Goal: Transaction & Acquisition: Subscribe to service/newsletter

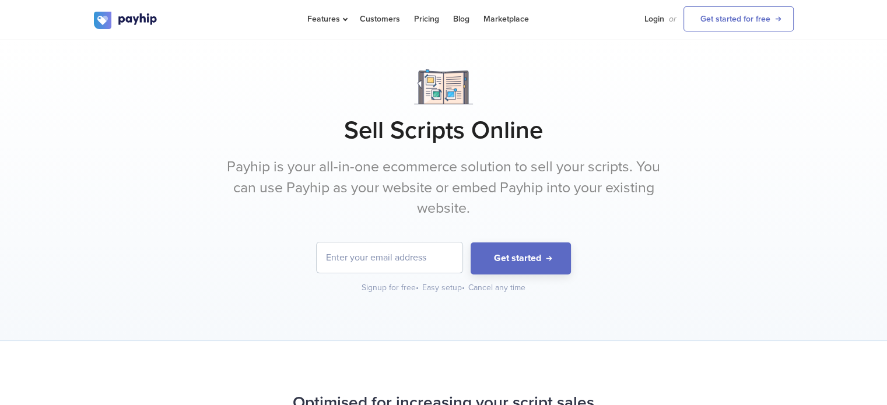
click at [322, 233] on div "Sell Scripts Online Payhip is your all-in-one ecommerce solution to sell your s…" at bounding box center [444, 181] width 700 height 225
click at [399, 257] on input "email" at bounding box center [390, 258] width 146 height 30
click at [394, 300] on div "Sell Scripts Online Payhip is your all-in-one ecommerce solution to sell your s…" at bounding box center [443, 190] width 887 height 301
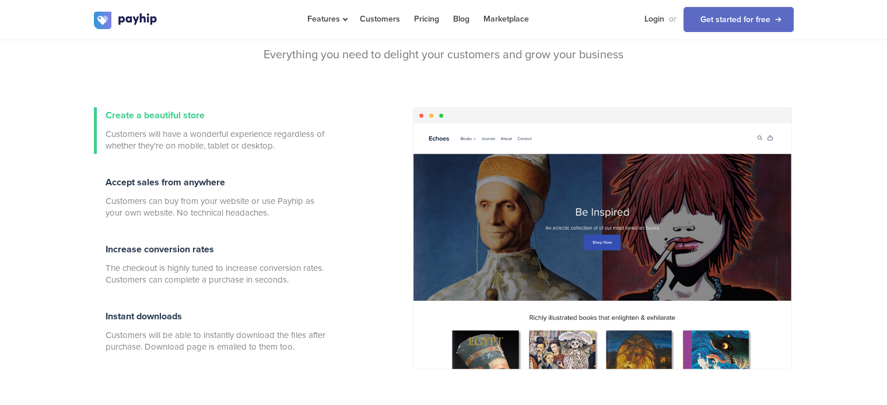
scroll to position [408, 0]
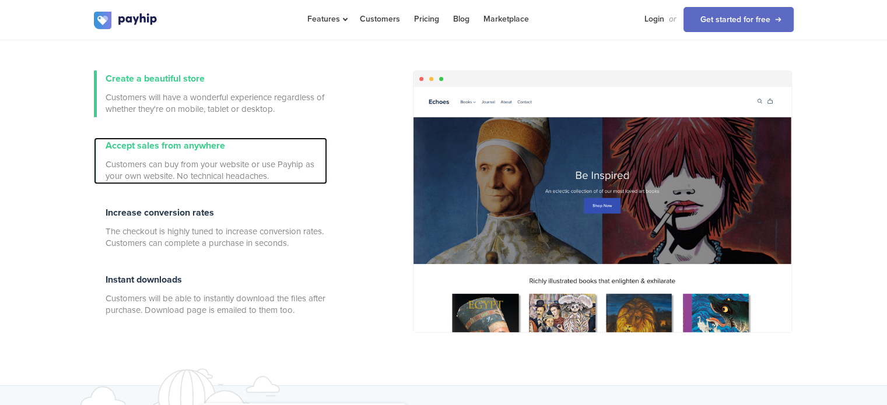
click at [314, 144] on div "Accept sales from anywhere Customers can buy from your website or use Payhip as…" at bounding box center [217, 161] width 222 height 47
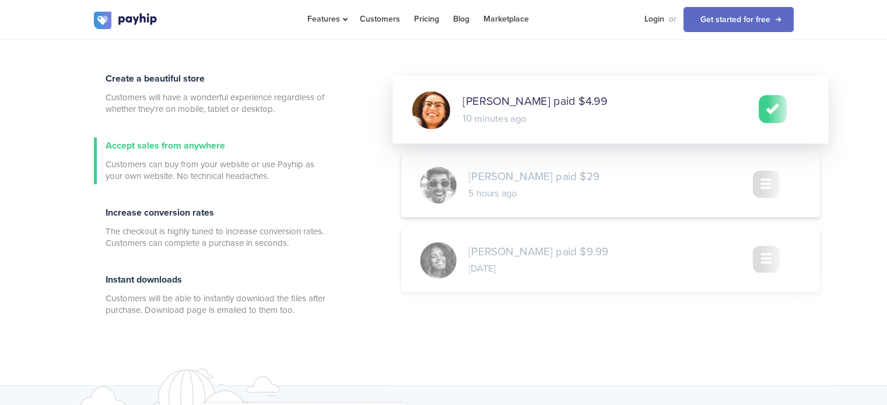
click at [506, 119] on span "10 minutes ago" at bounding box center [495, 119] width 64 height 14
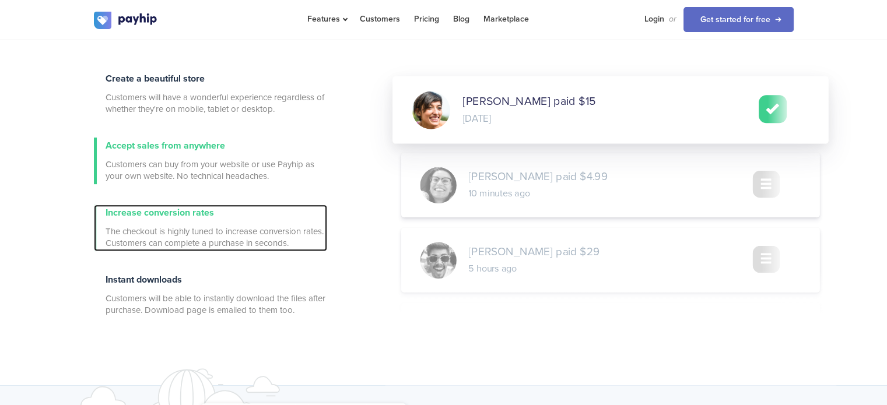
click at [178, 209] on span "Increase conversion rates" at bounding box center [160, 213] width 109 height 12
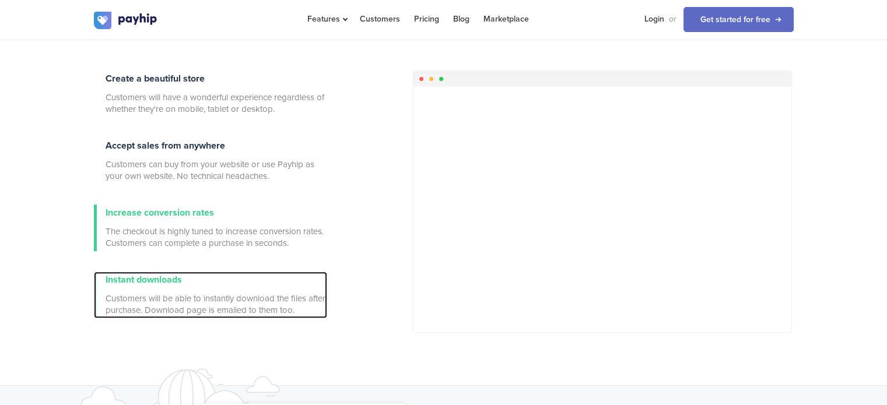
click at [163, 298] on span "Customers will be able to instantly download the files after purchase. Download…" at bounding box center [217, 304] width 222 height 23
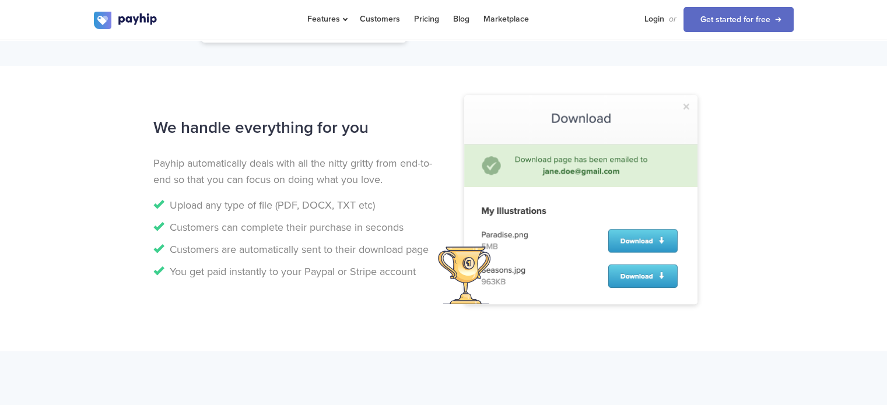
scroll to position [1050, 0]
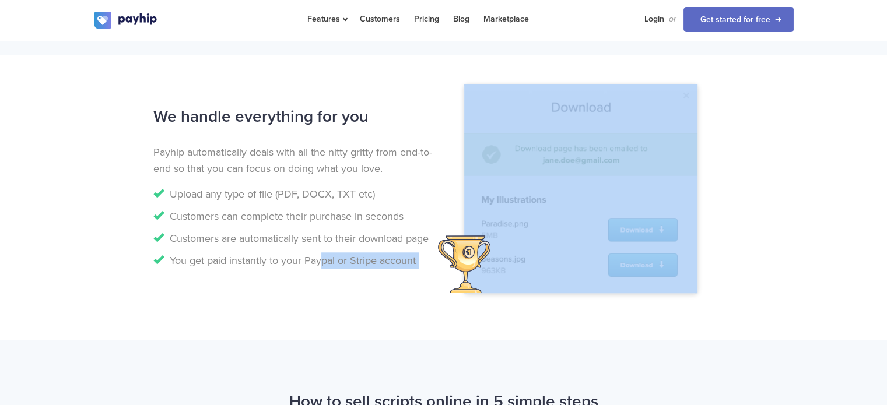
drag, startPoint x: 320, startPoint y: 265, endPoint x: 446, endPoint y: 256, distance: 126.4
click at [449, 256] on div "We handle everything for you Payhip automatically deals with all the nitty grit…" at bounding box center [444, 198] width 718 height 192
click at [375, 265] on li "You get paid instantly to your Paypal or Stripe account" at bounding box center [294, 261] width 282 height 16
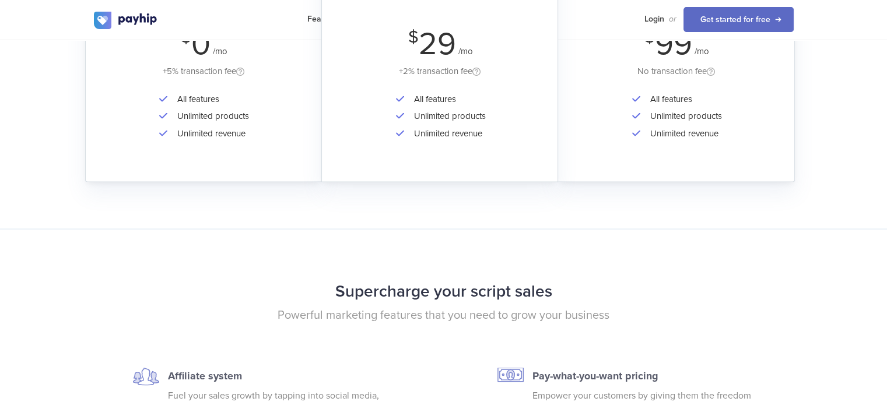
scroll to position [2159, 0]
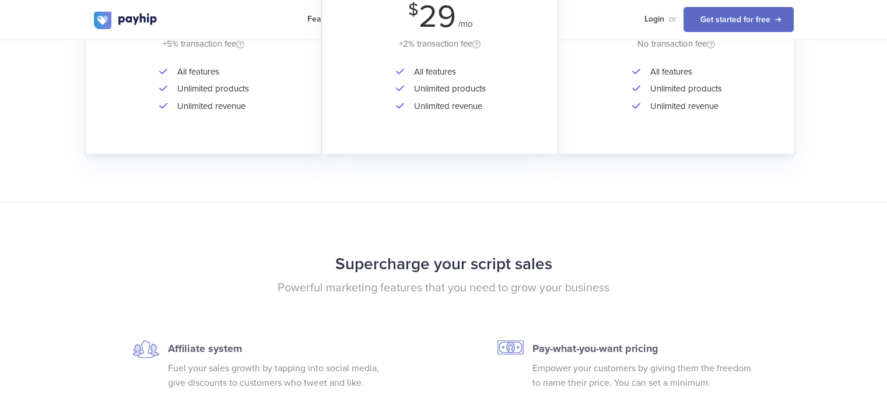
click at [229, 102] on li "Unlimited revenue" at bounding box center [211, 105] width 78 height 17
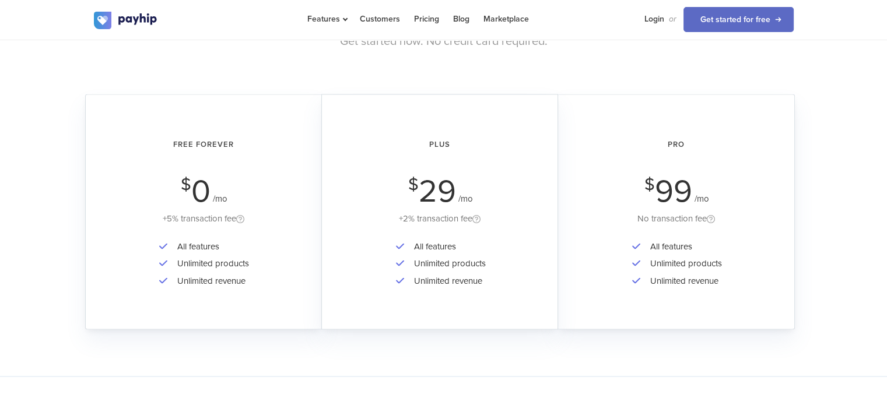
click at [199, 144] on h2 "Free Forever" at bounding box center [204, 145] width 204 height 31
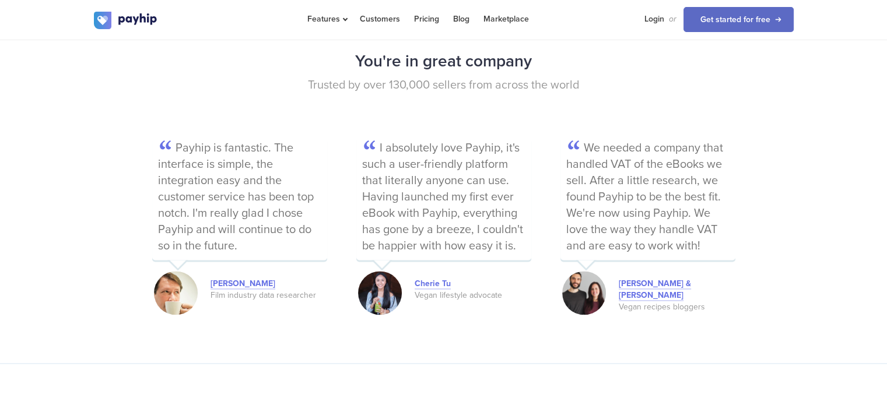
scroll to position [1167, 0]
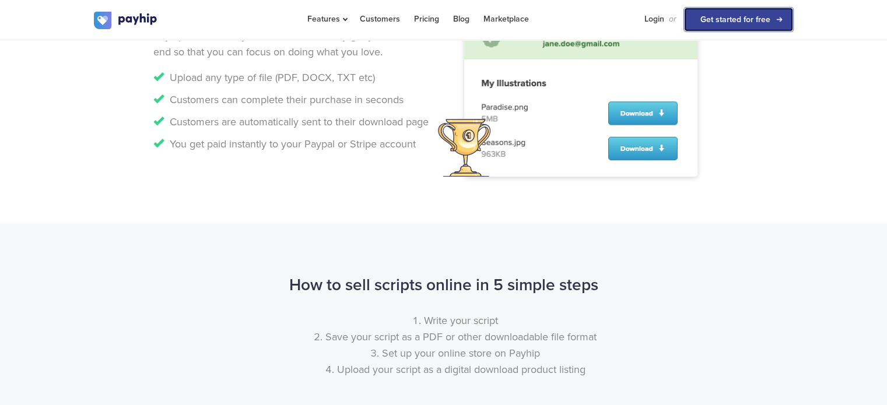
click at [754, 27] on link "Get started for free" at bounding box center [739, 19] width 110 height 25
